Goal: Information Seeking & Learning: Learn about a topic

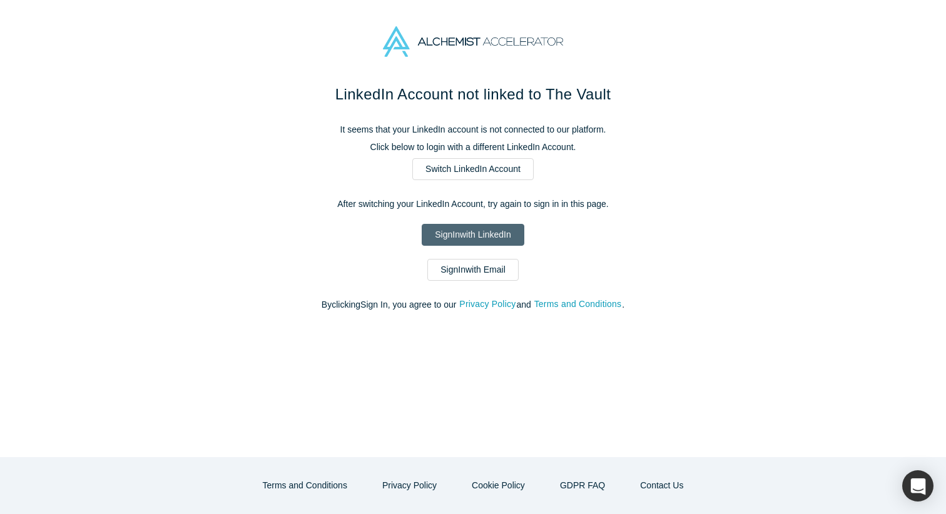
click at [455, 237] on link "Sign In with LinkedIn" at bounding box center [473, 235] width 102 height 22
click at [465, 270] on link "Sign In with Email" at bounding box center [472, 270] width 91 height 22
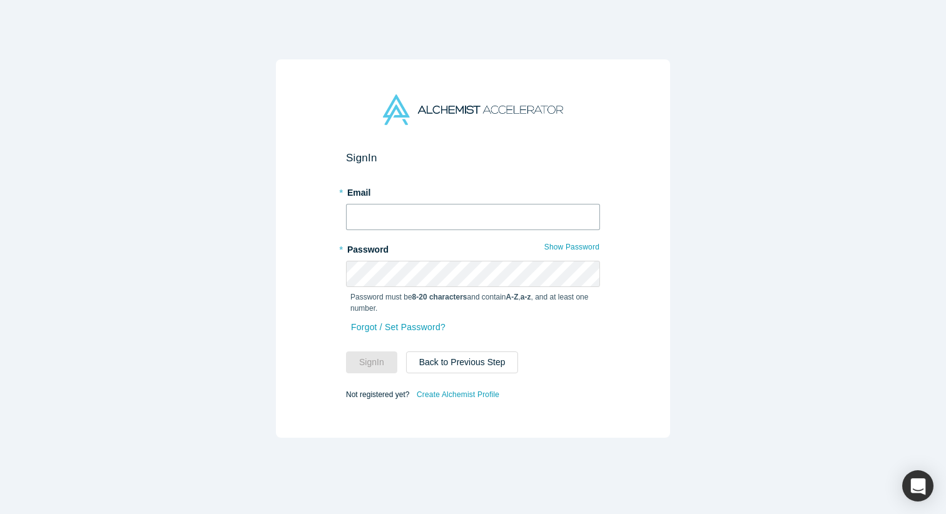
click at [432, 216] on input "text" at bounding box center [473, 217] width 254 height 26
type input "[EMAIL_ADDRESS][DOMAIN_NAME]"
click at [346, 352] on button "Sign In" at bounding box center [371, 363] width 51 height 22
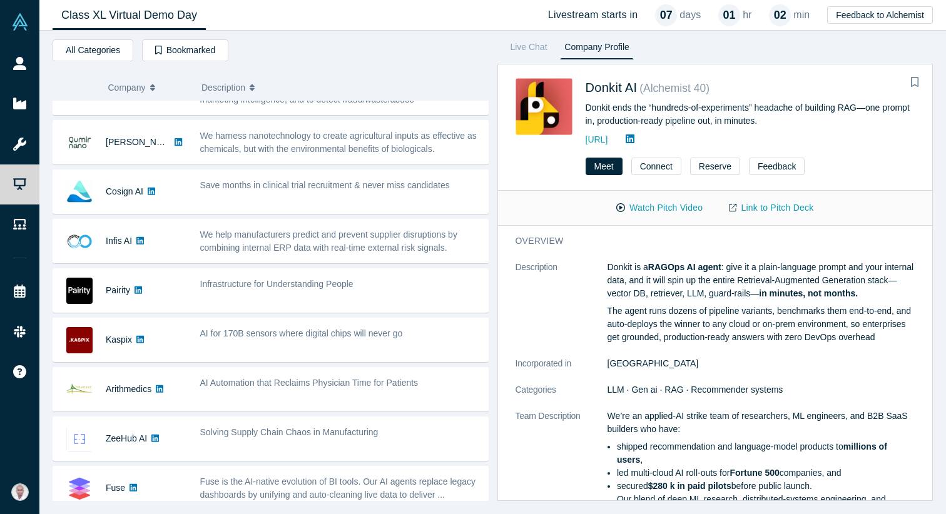
scroll to position [183, 0]
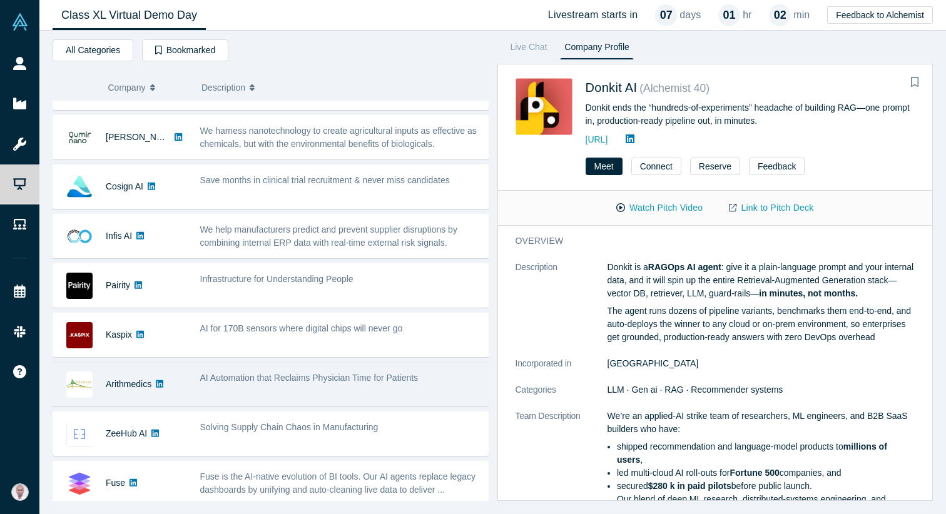
click at [215, 392] on div "AI Automation that Reclaims Physician Time for Patients" at bounding box center [340, 384] width 295 height 39
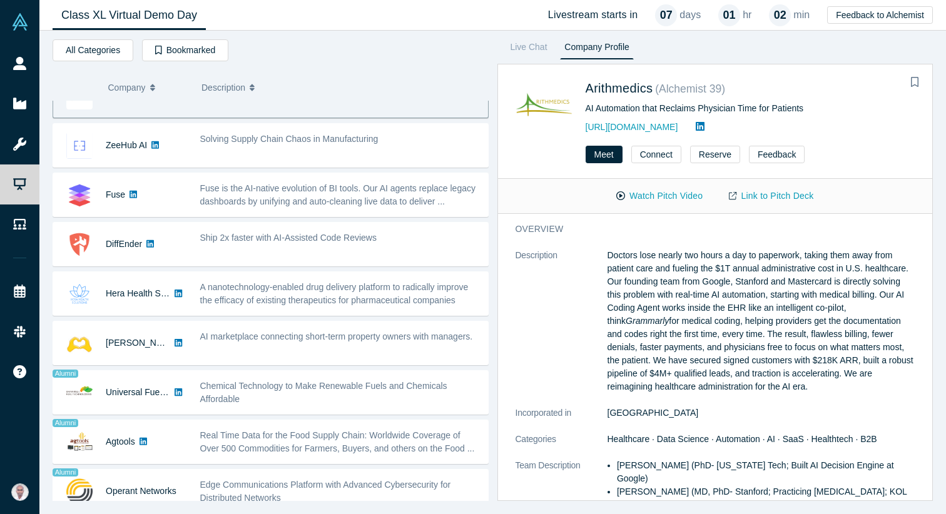
scroll to position [474, 0]
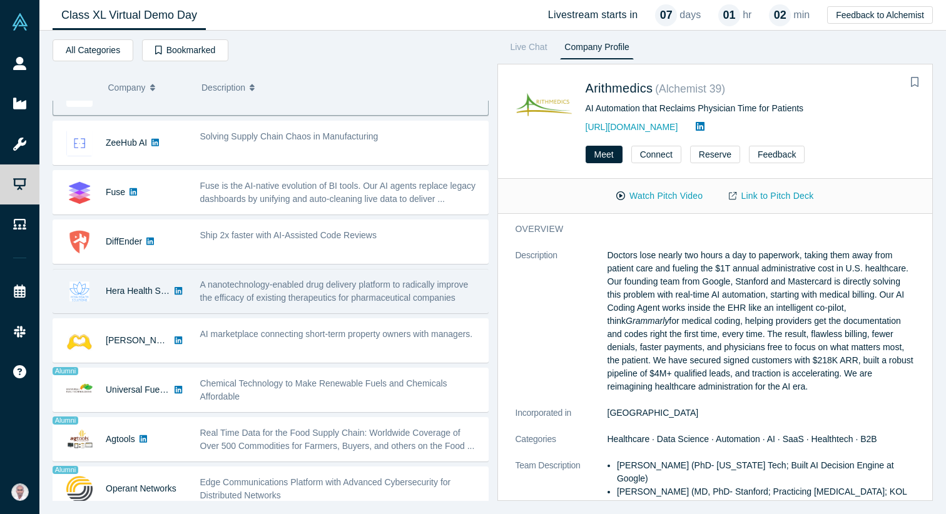
click at [229, 278] on div "A nanotechnology-enabled drug delivery platform to radically improve the effica…" at bounding box center [340, 291] width 281 height 26
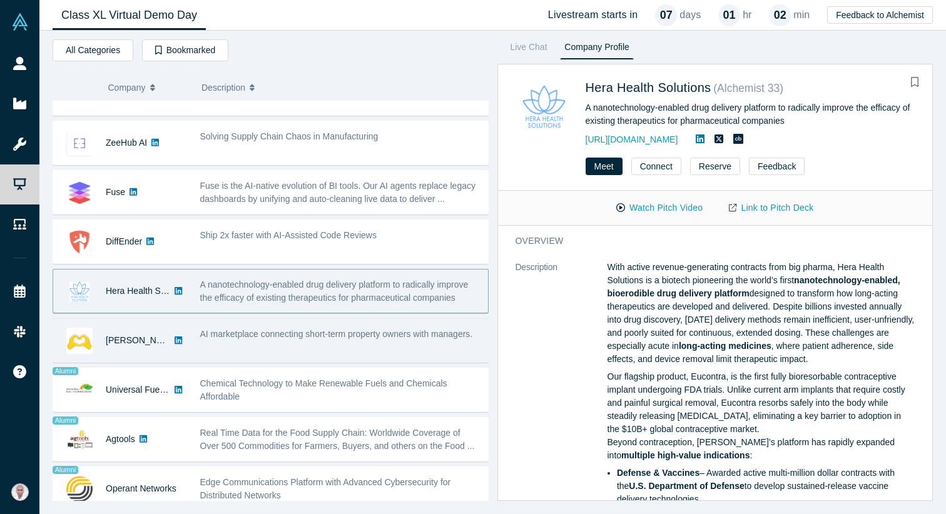
click at [221, 339] on div "AI marketplace connecting short-term property owners with managers." at bounding box center [340, 334] width 281 height 13
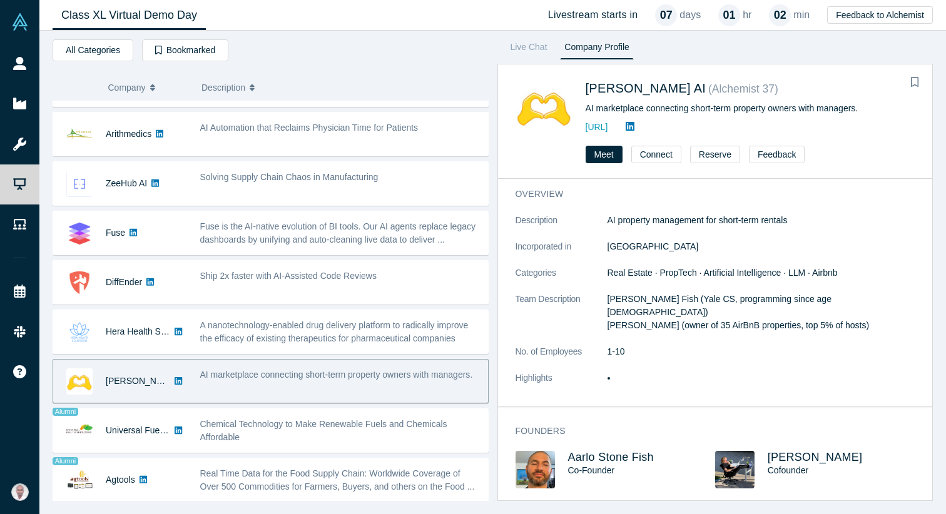
scroll to position [430, 0]
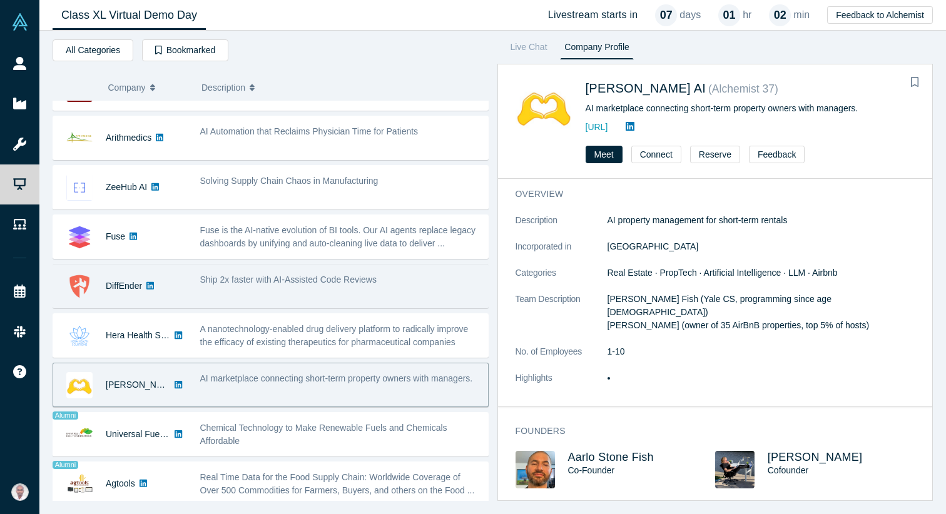
click at [228, 270] on div "Ship 2x faster with AI-Assisted Code Reviews" at bounding box center [340, 285] width 295 height 39
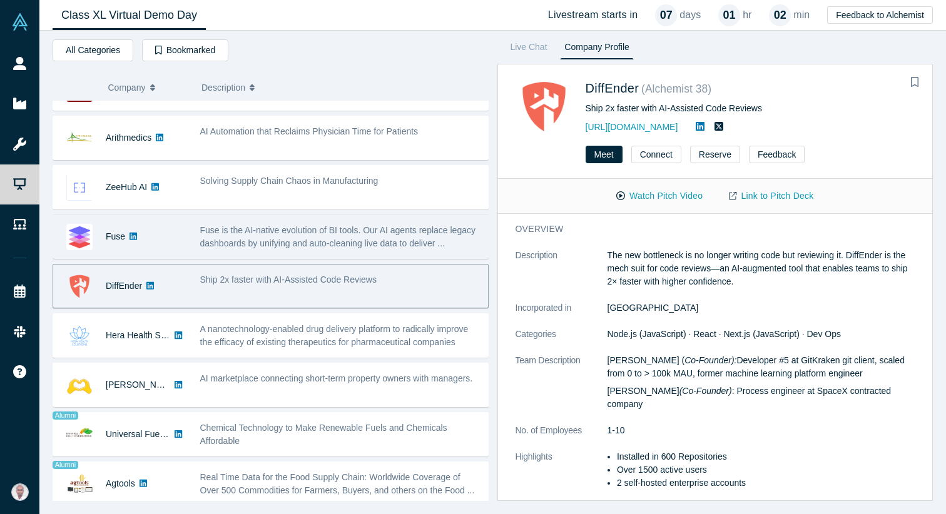
click at [228, 247] on span "Fuse is the AI-native evolution of BI tools. Our AI agents replace legacy dashb…" at bounding box center [337, 236] width 275 height 23
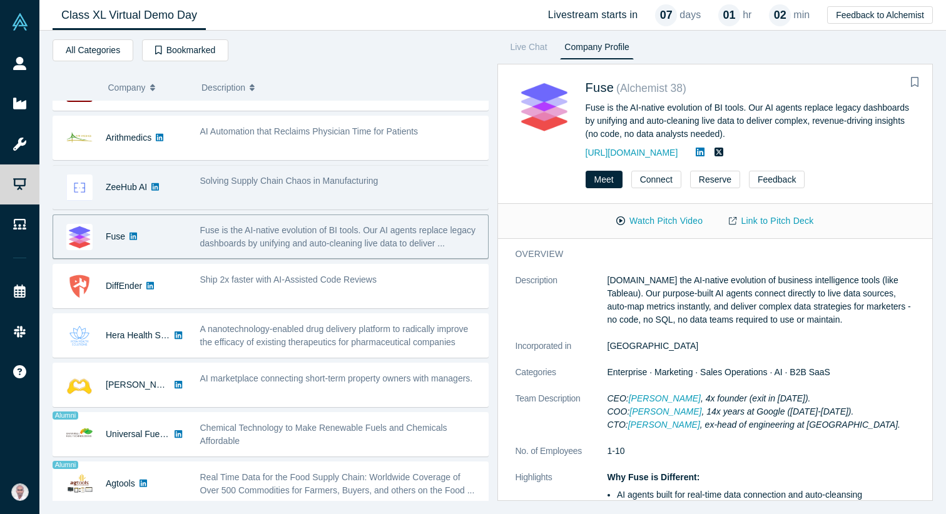
click at [233, 185] on span "Solving Supply Chain Chaos in Manufacturing" at bounding box center [289, 181] width 178 height 10
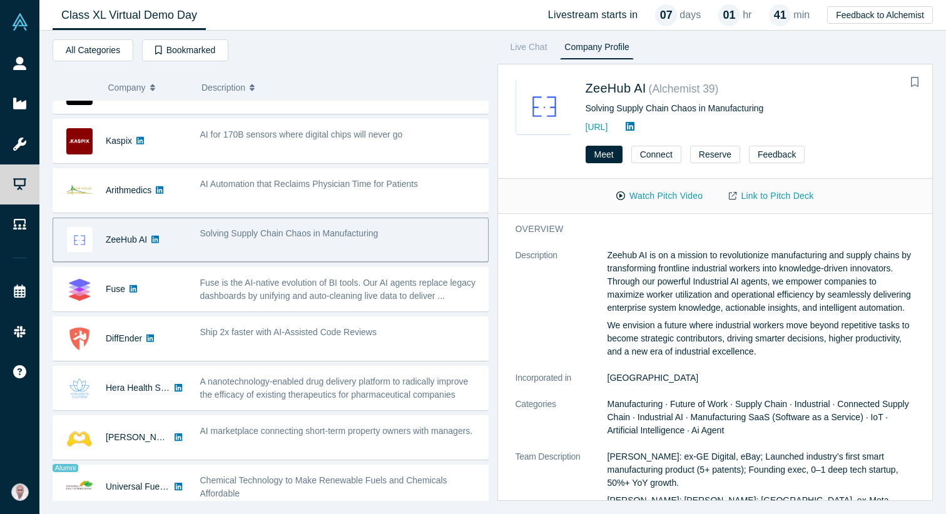
scroll to position [379, 0]
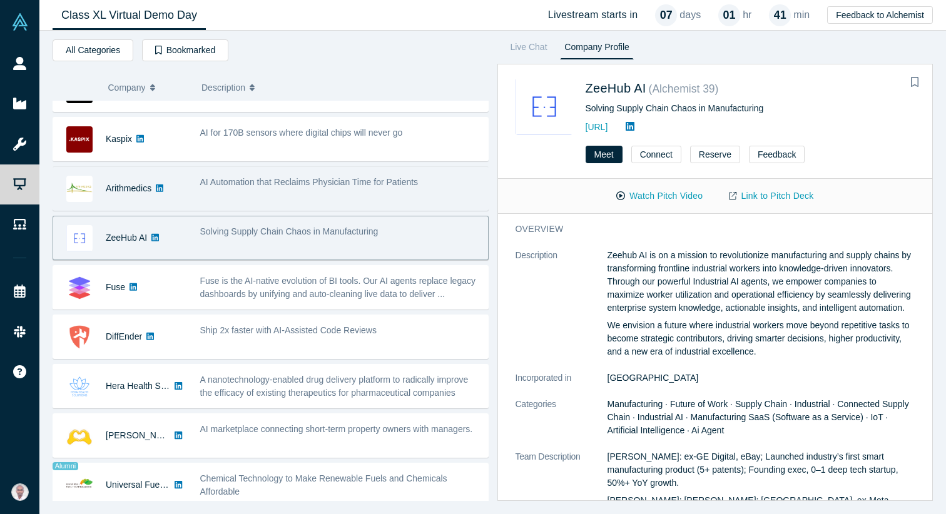
click at [206, 188] on div "AI Automation that Reclaims Physician Time for Patients" at bounding box center [340, 182] width 281 height 13
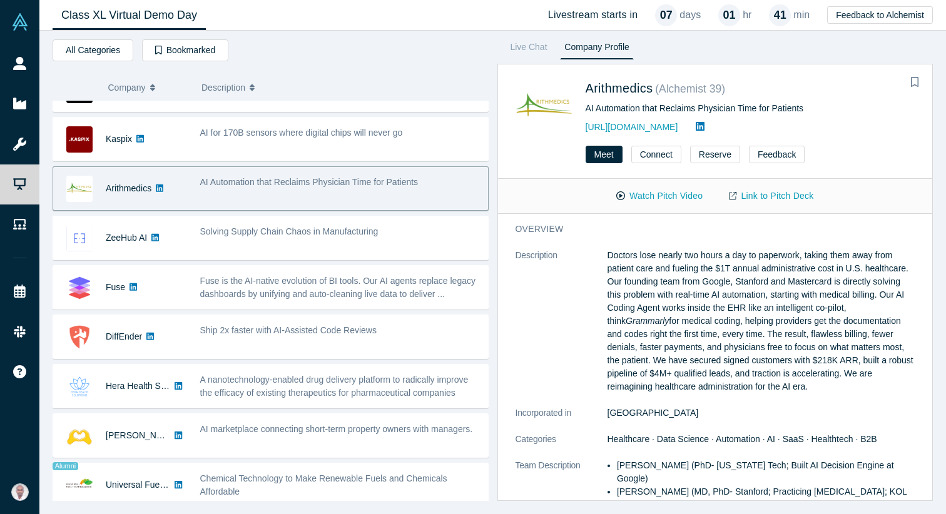
click at [206, 188] on div "AI Automation that Reclaims Physician Time for Patients" at bounding box center [340, 182] width 281 height 13
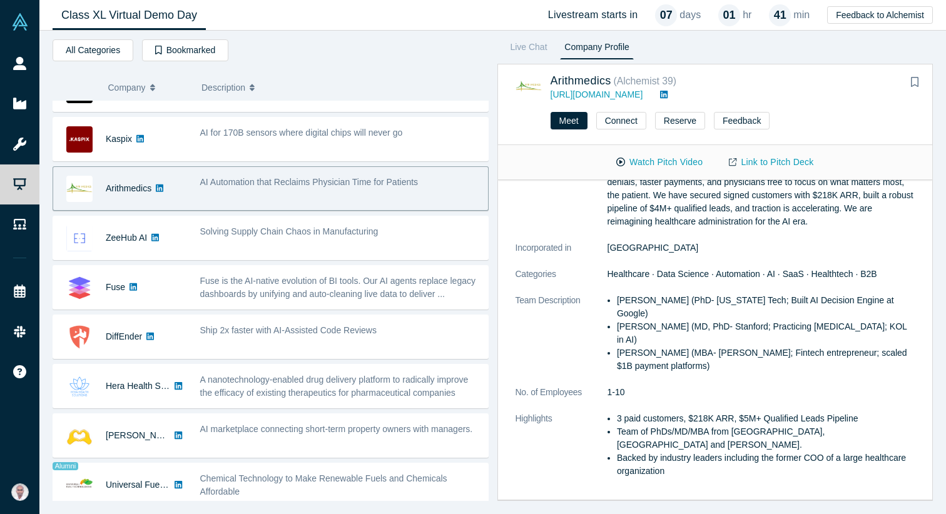
scroll to position [0, 0]
